Goal: Task Accomplishment & Management: Manage account settings

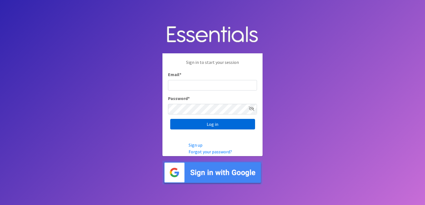
type input "shannon@HeartofOhiodiaperbank.org"
click at [216, 128] on input "Log in" at bounding box center [212, 124] width 85 height 11
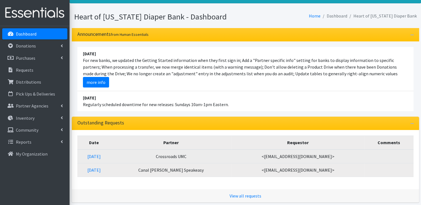
scroll to position [28, 0]
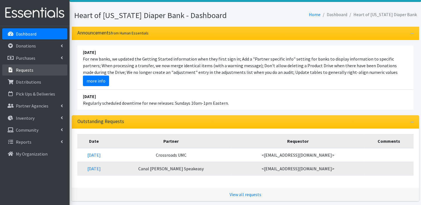
click at [27, 69] on p "Requests" at bounding box center [25, 70] width 18 height 6
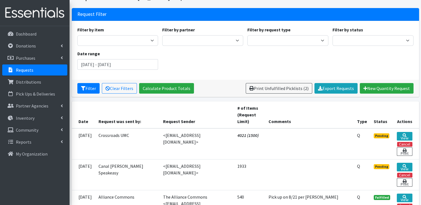
scroll to position [28, 0]
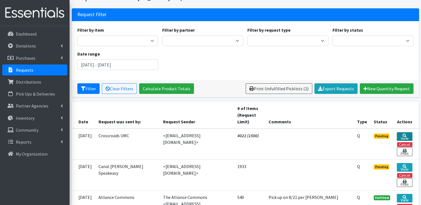
click at [401, 136] on link "View" at bounding box center [404, 137] width 15 height 9
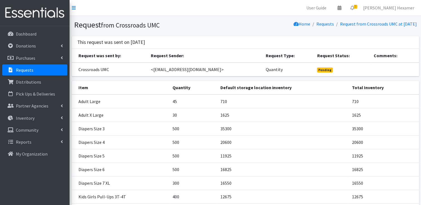
click at [23, 69] on p "Requests" at bounding box center [25, 70] width 18 height 6
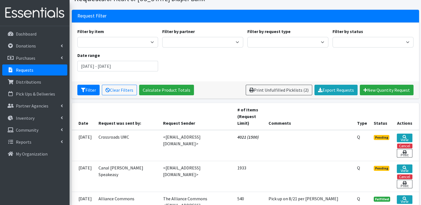
scroll to position [28, 0]
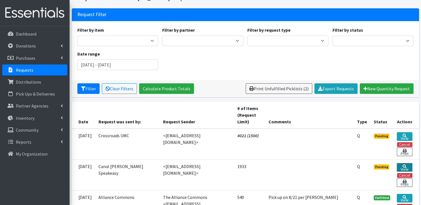
click at [404, 166] on icon at bounding box center [405, 167] width 4 height 4
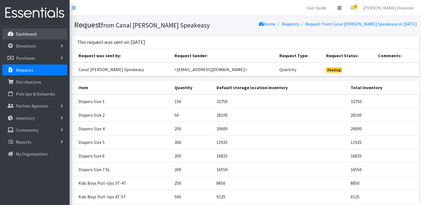
click at [29, 34] on p "Dashboard" at bounding box center [26, 34] width 21 height 6
